Goal: Information Seeking & Learning: Learn about a topic

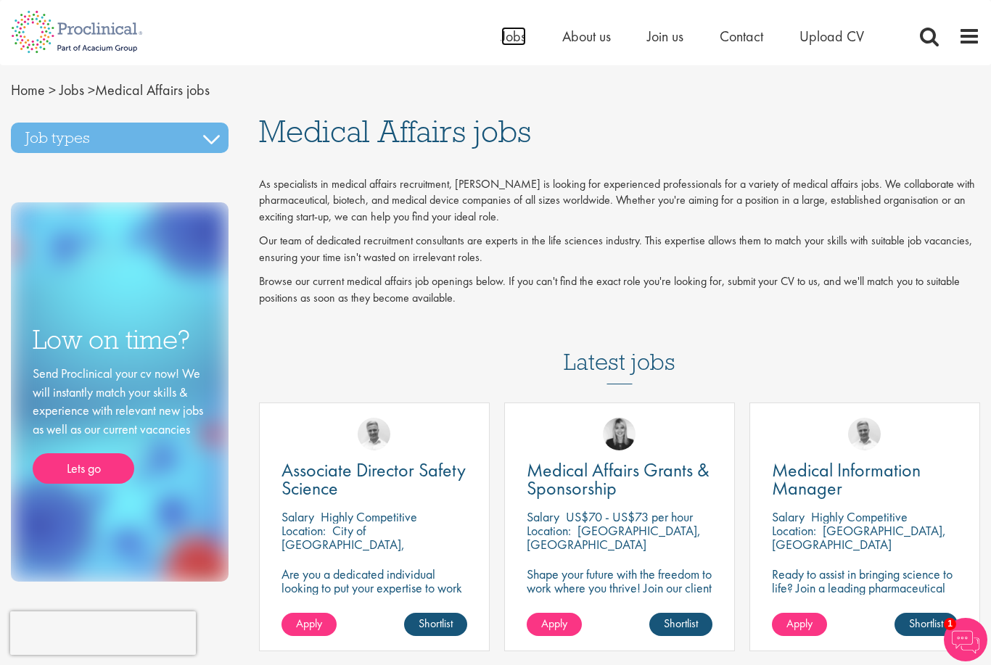
click at [514, 41] on span "Jobs" at bounding box center [513, 36] width 25 height 19
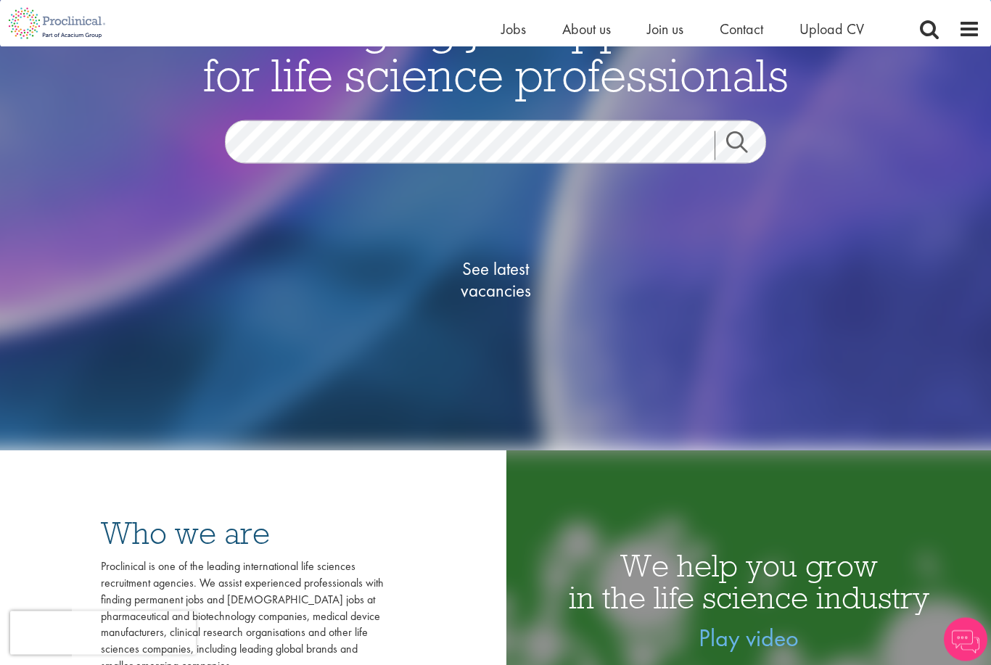
scroll to position [189, 0]
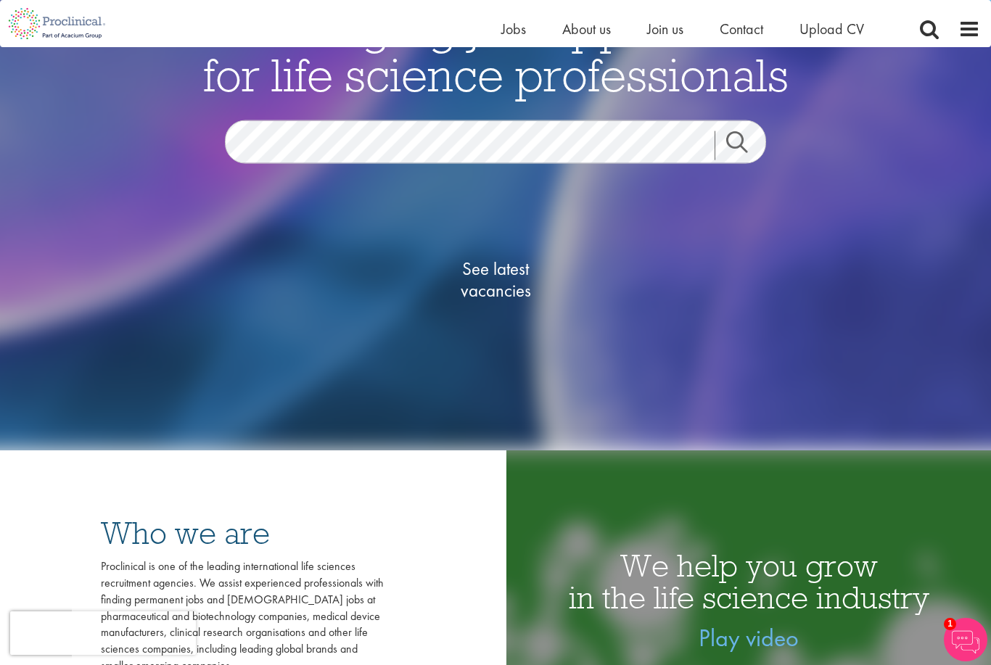
click at [504, 329] on link "See latest vacancies" at bounding box center [495, 280] width 145 height 160
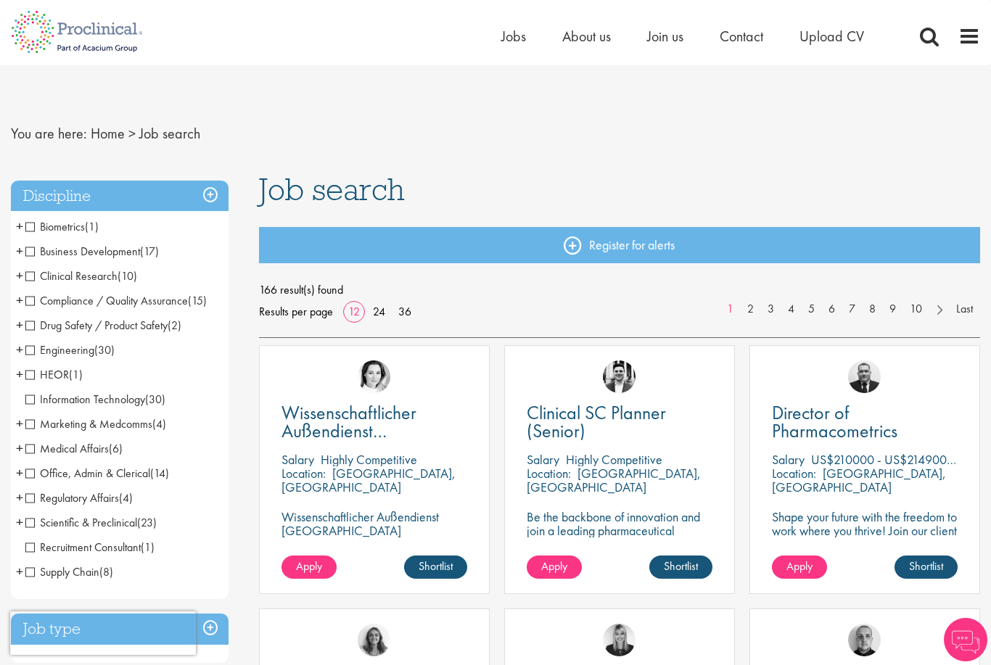
click at [32, 282] on span "Clinical Research" at bounding box center [71, 275] width 92 height 15
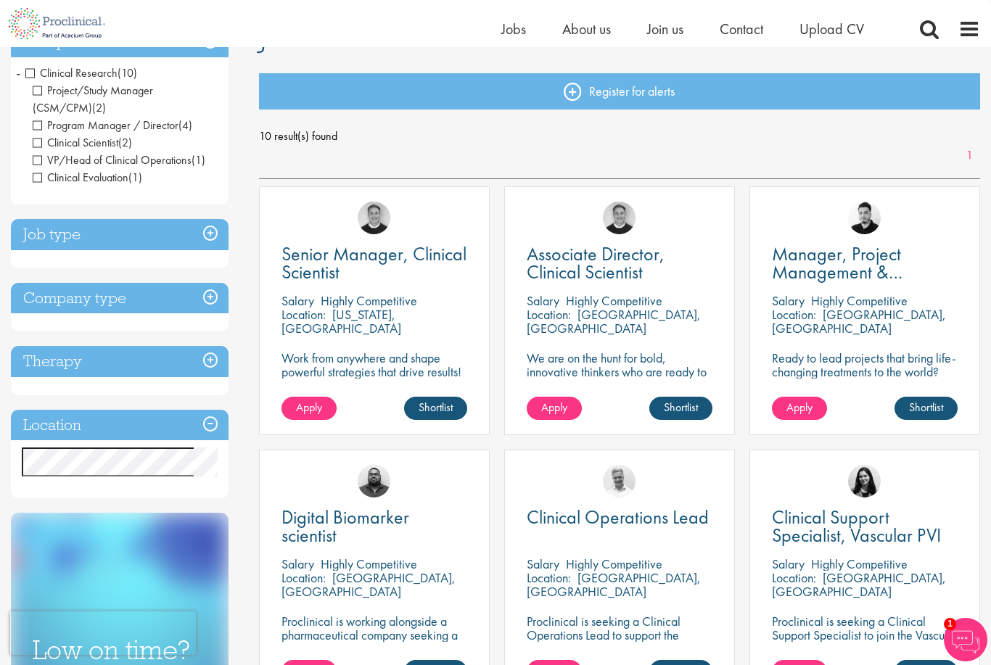
scroll to position [135, 0]
click at [215, 421] on h3 "Location" at bounding box center [120, 426] width 218 height 31
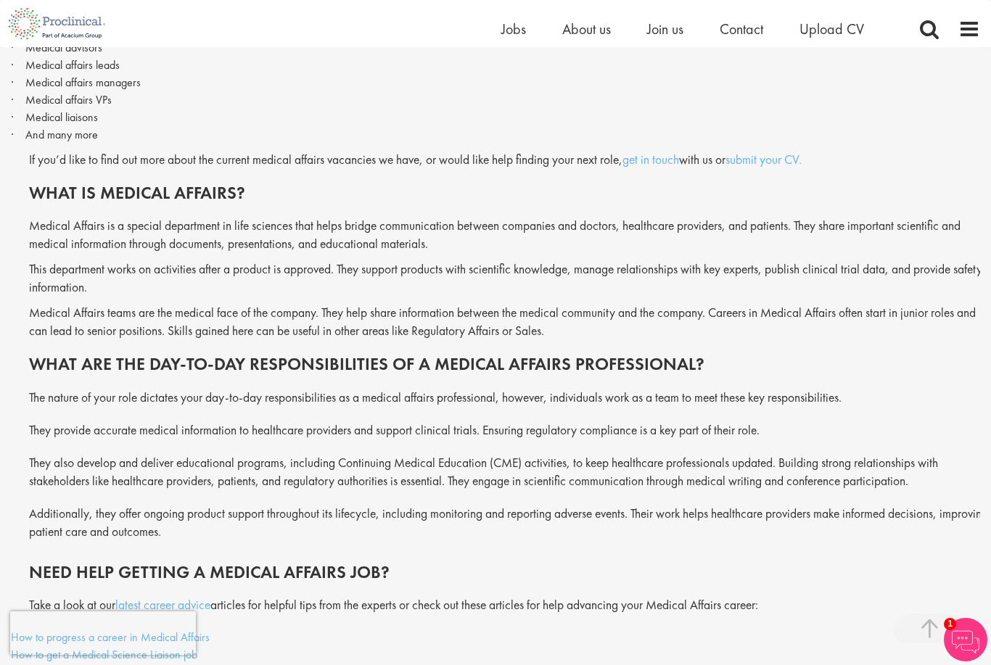
scroll to position [955, 0]
